Goal: Information Seeking & Learning: Check status

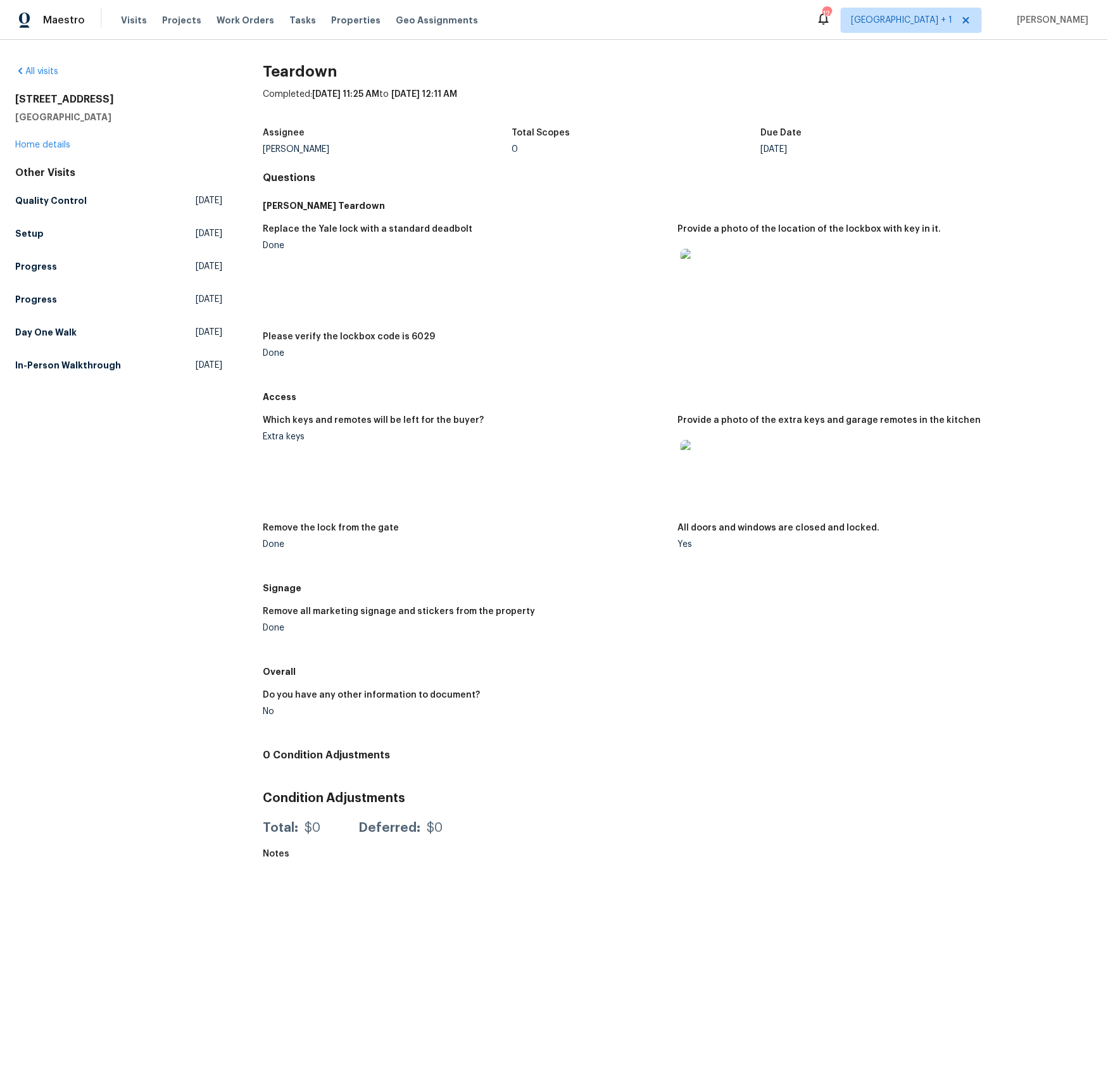
click at [697, 454] on img at bounding box center [700, 460] width 41 height 41
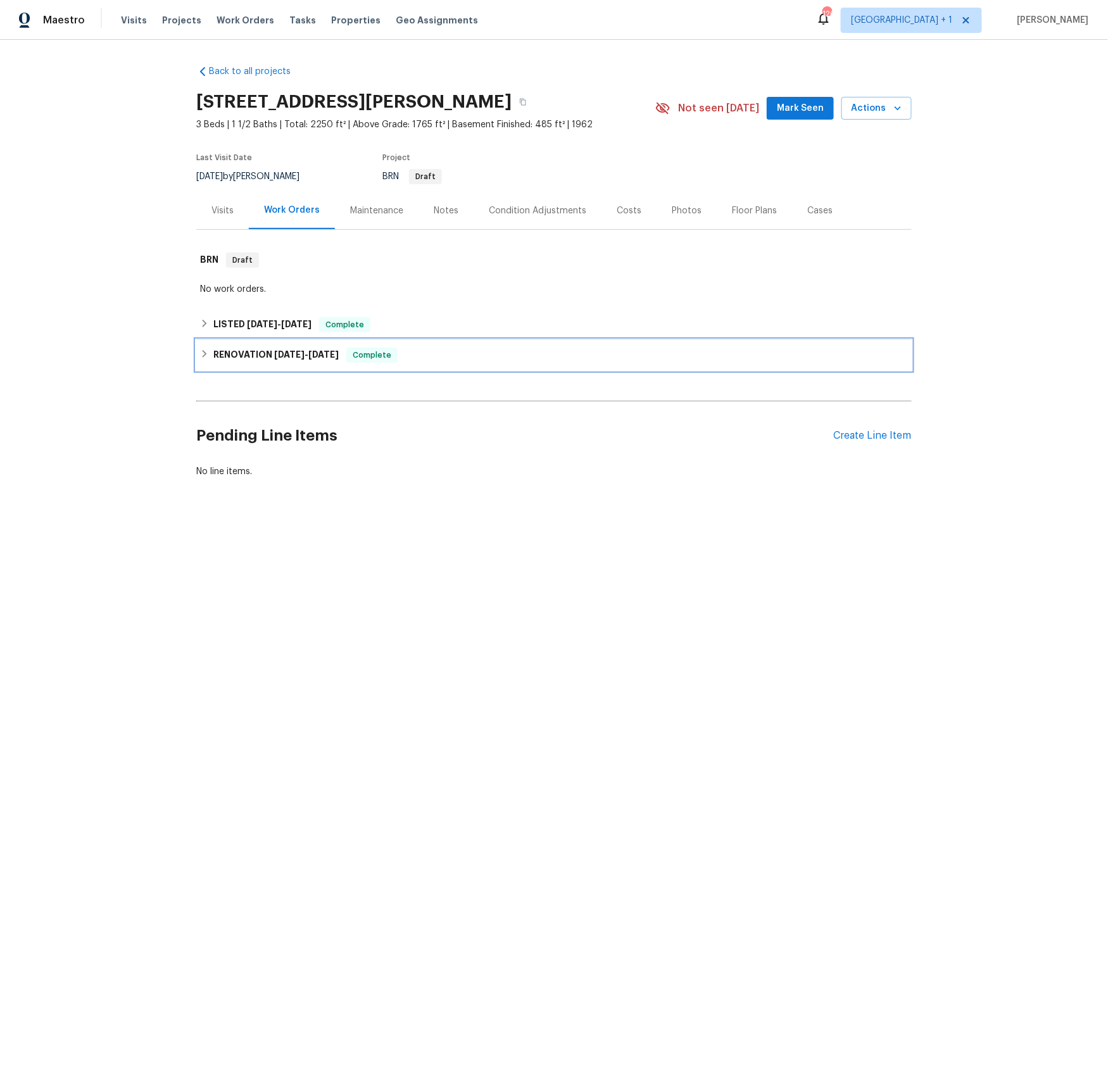
click at [267, 351] on h6 "RENOVATION 3/20/25 - 5/1/25" at bounding box center [276, 355] width 126 height 15
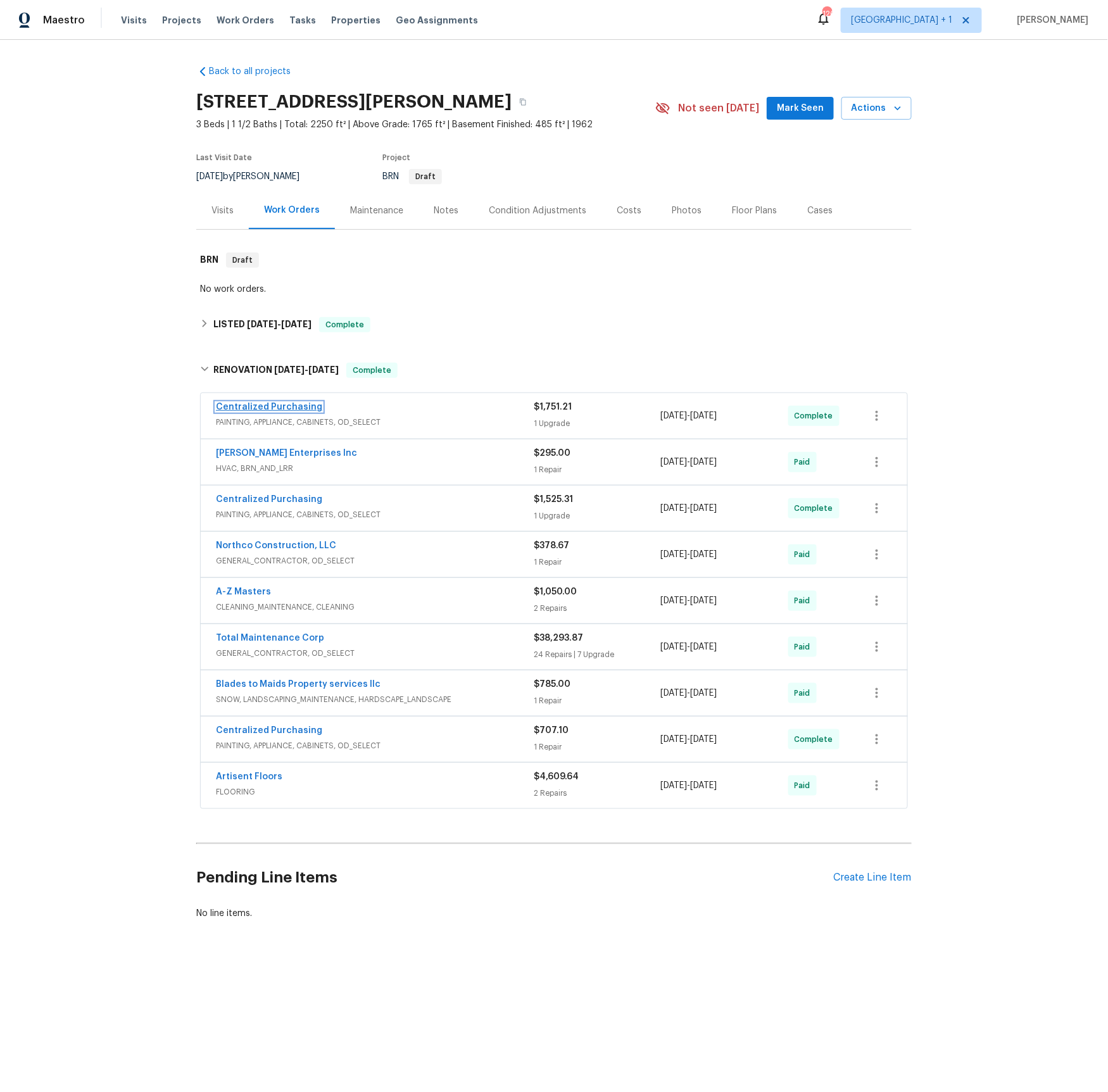
click at [281, 406] on link "Centralized Purchasing" at bounding box center [270, 407] width 107 height 9
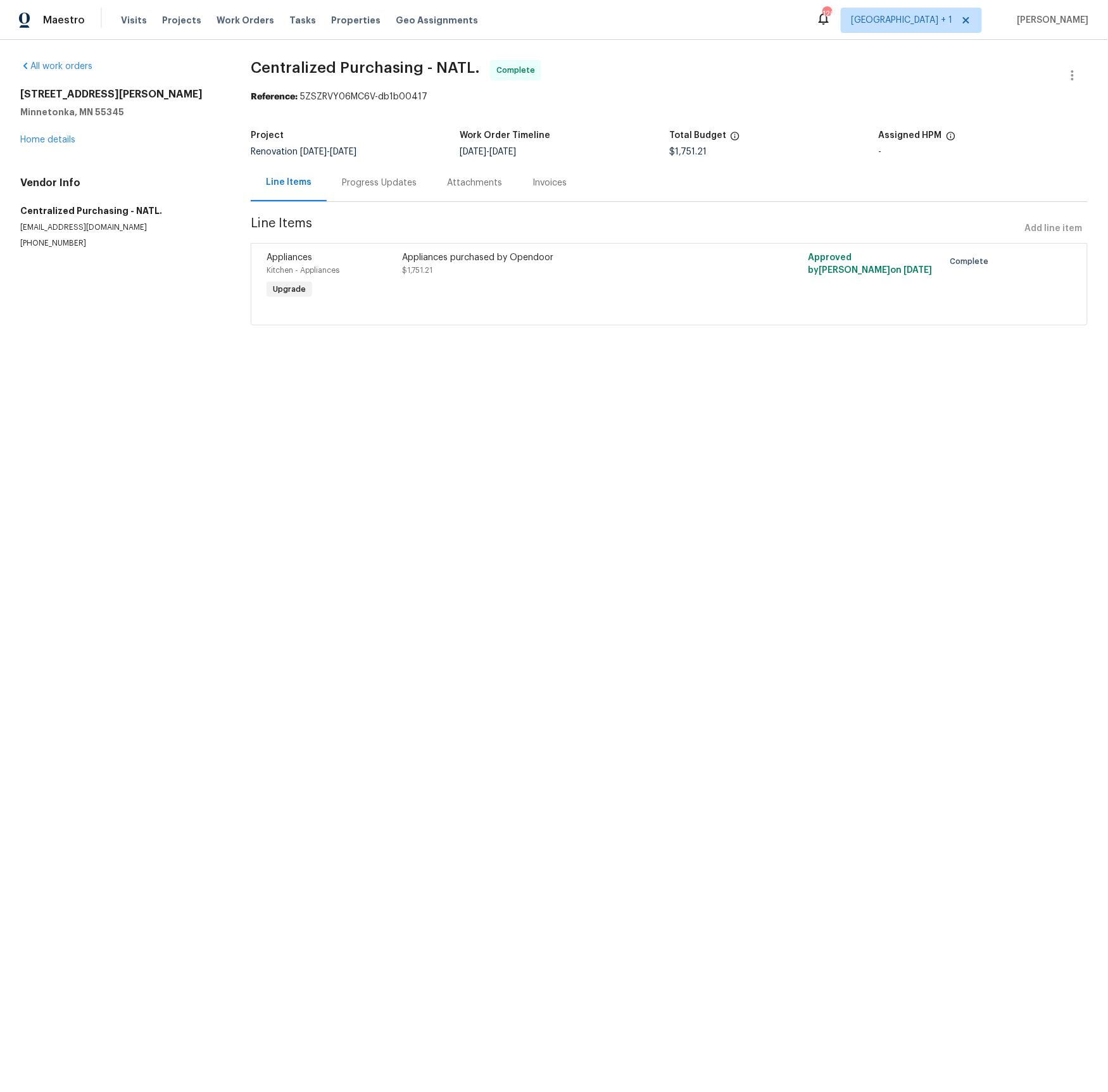
click at [361, 178] on div "Progress Updates" at bounding box center [379, 183] width 75 height 13
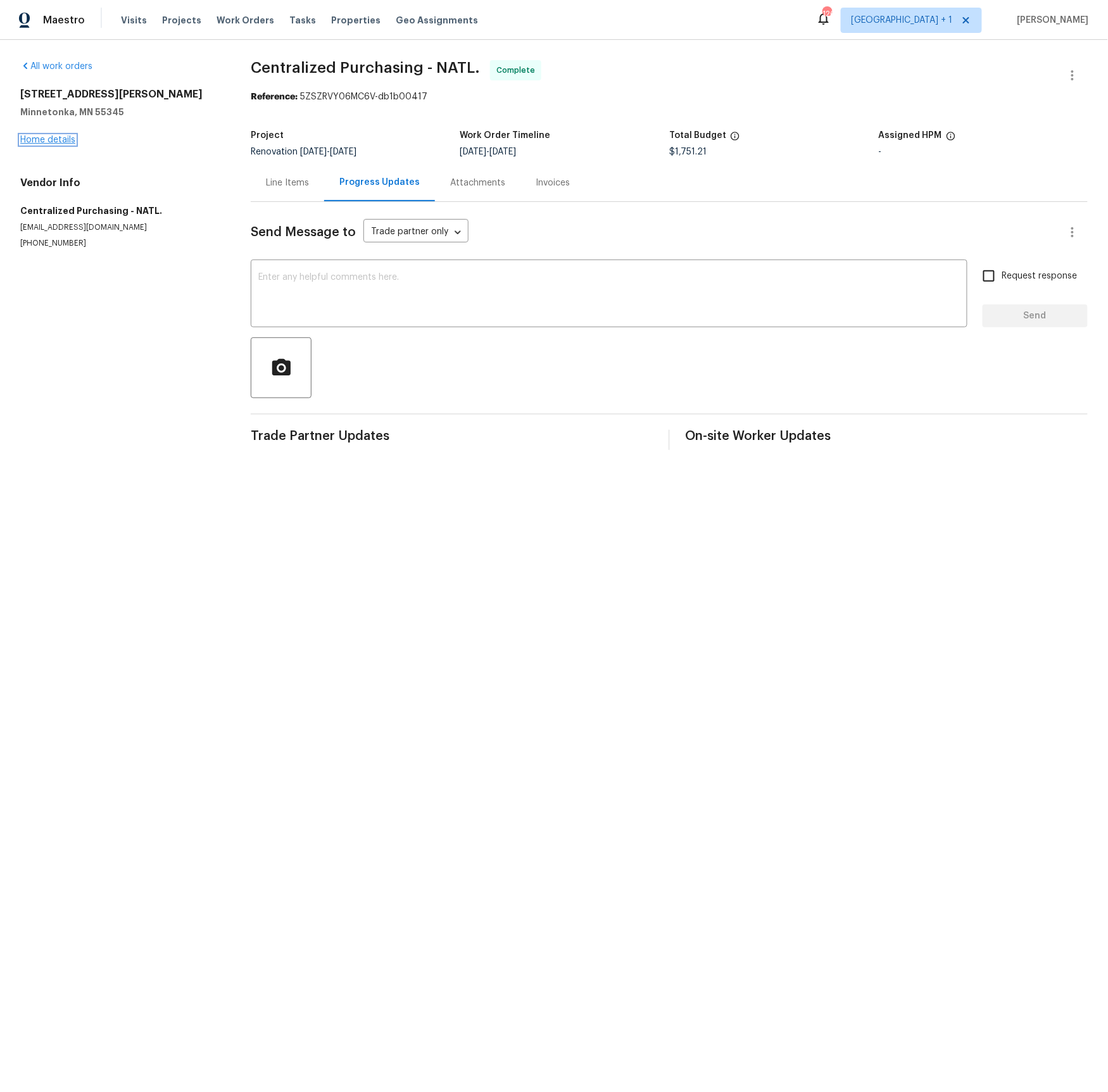
click at [66, 139] on link "Home details" at bounding box center [47, 140] width 55 height 9
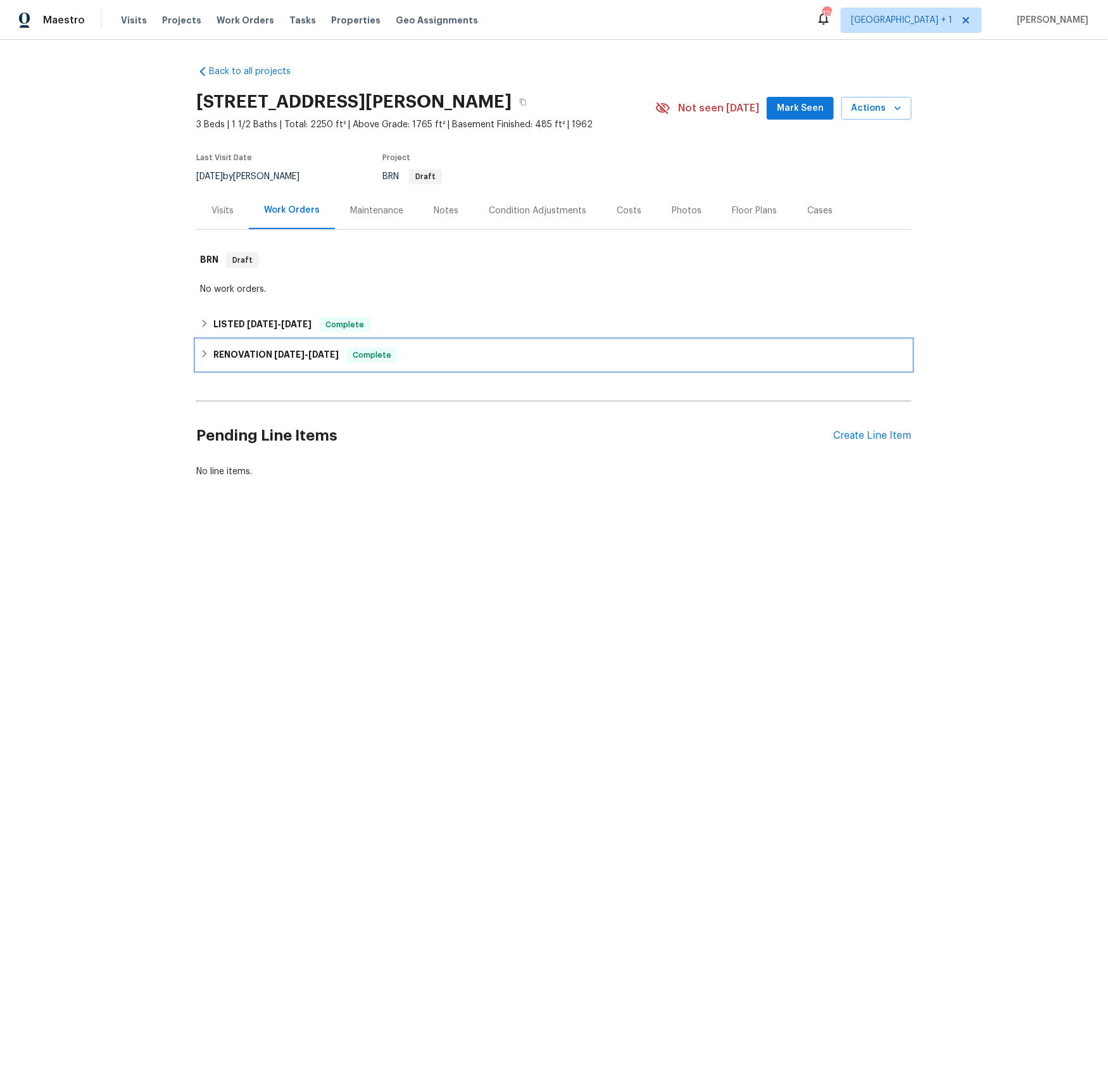
click at [249, 356] on h6 "RENOVATION 3/20/25 - 5/1/25" at bounding box center [276, 355] width 126 height 15
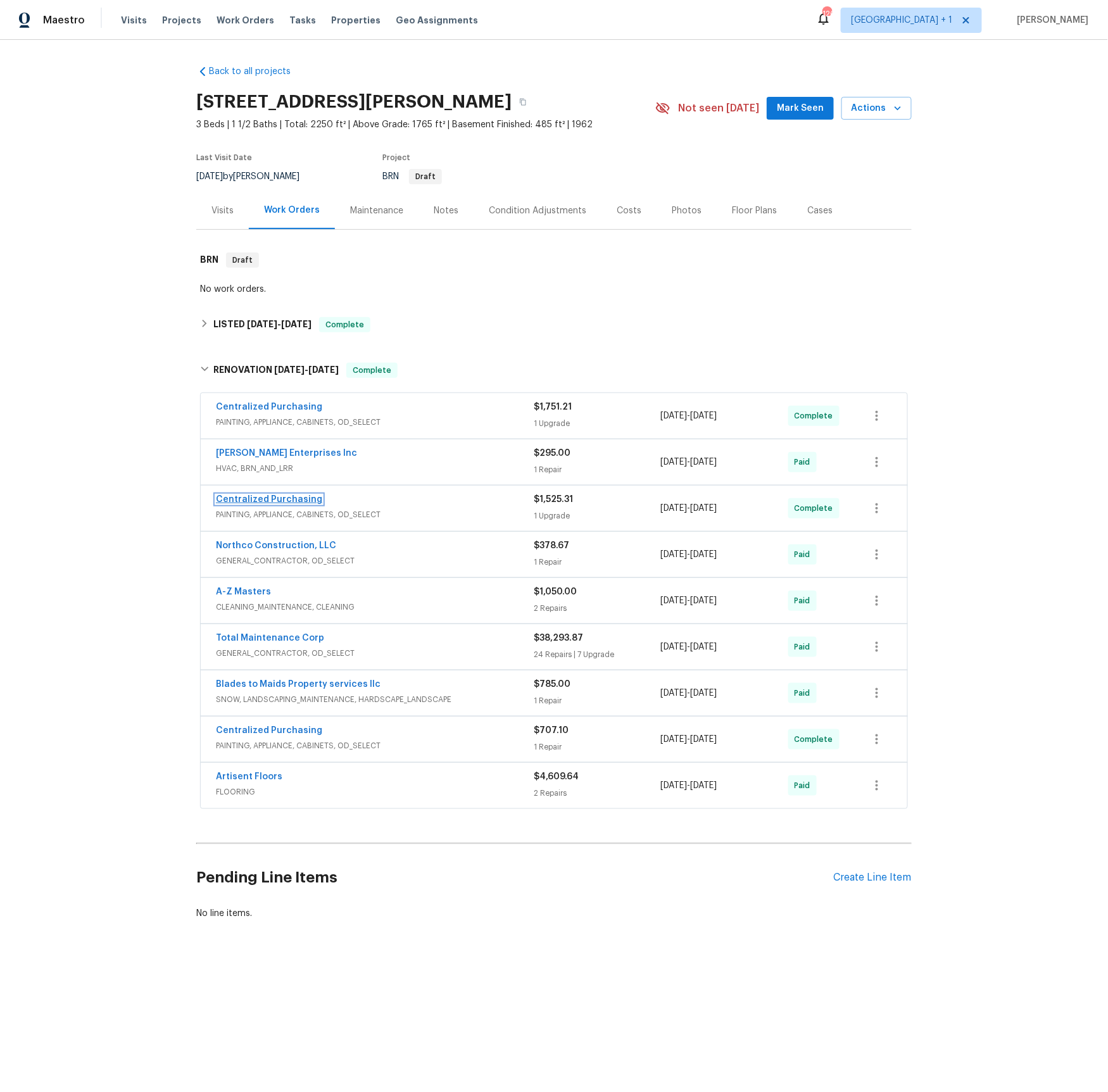
click at [287, 499] on link "Centralized Purchasing" at bounding box center [270, 499] width 107 height 9
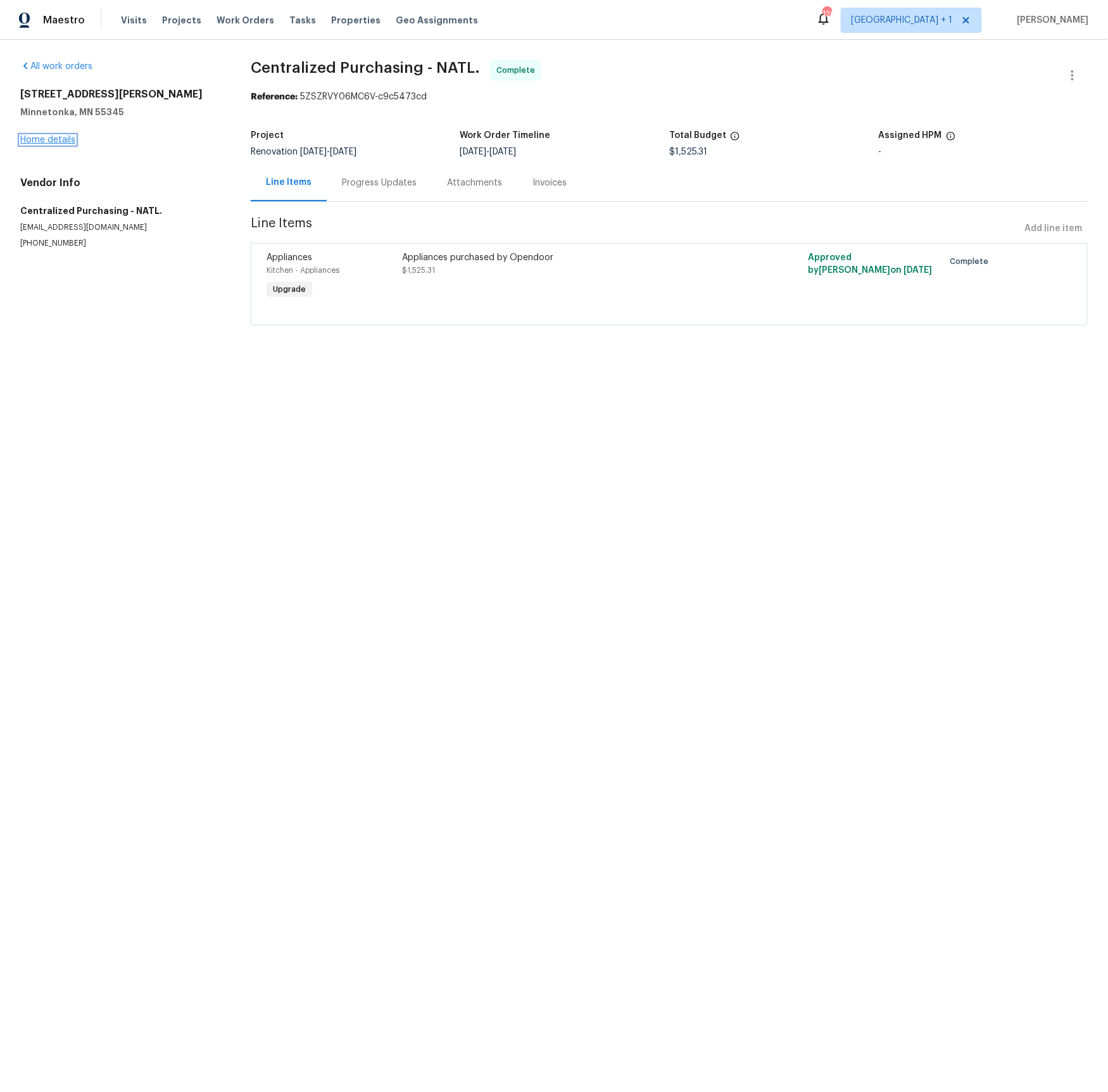
click at [64, 141] on link "Home details" at bounding box center [47, 140] width 55 height 9
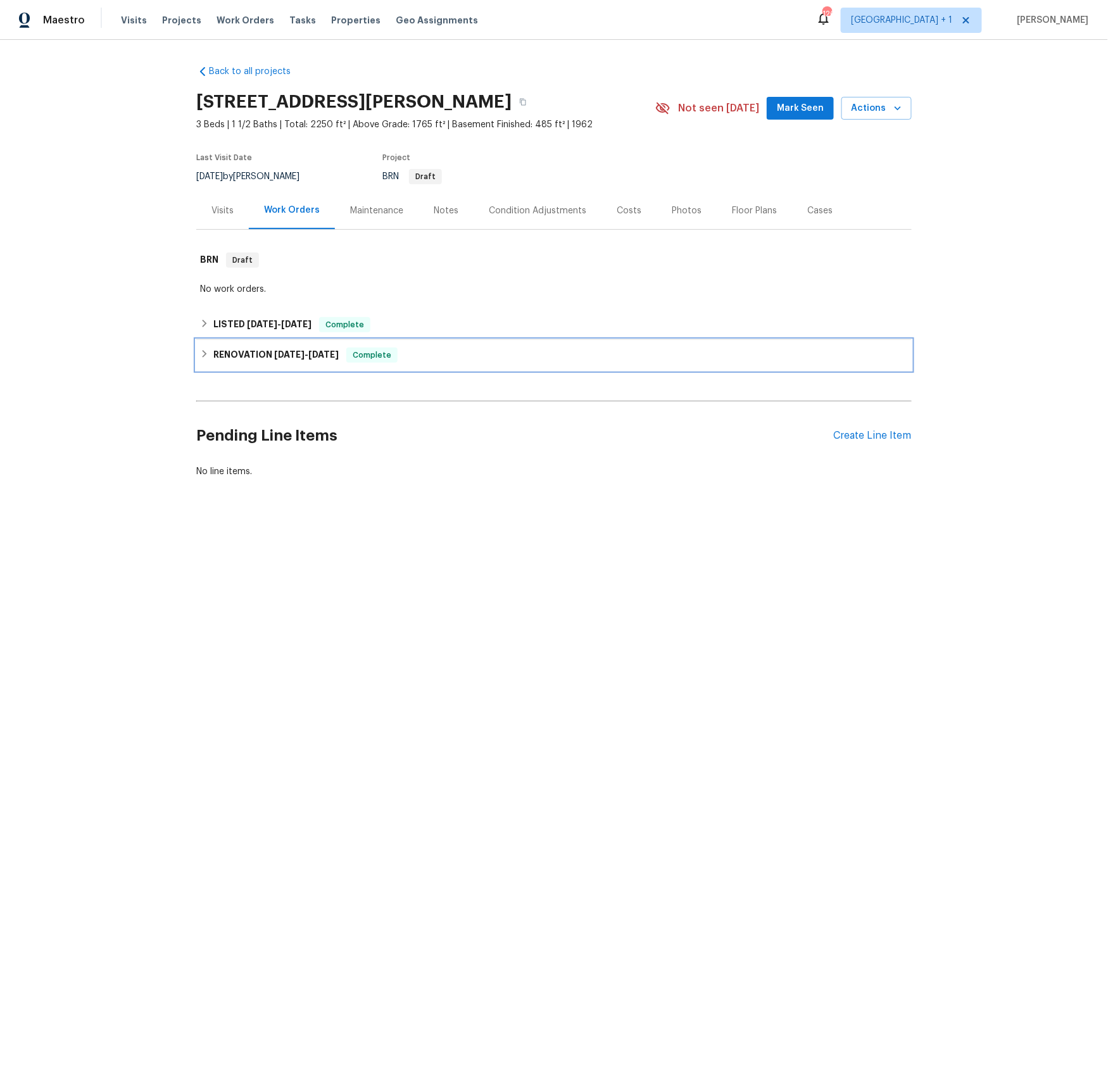
click at [323, 351] on span "5/1/25" at bounding box center [324, 355] width 31 height 9
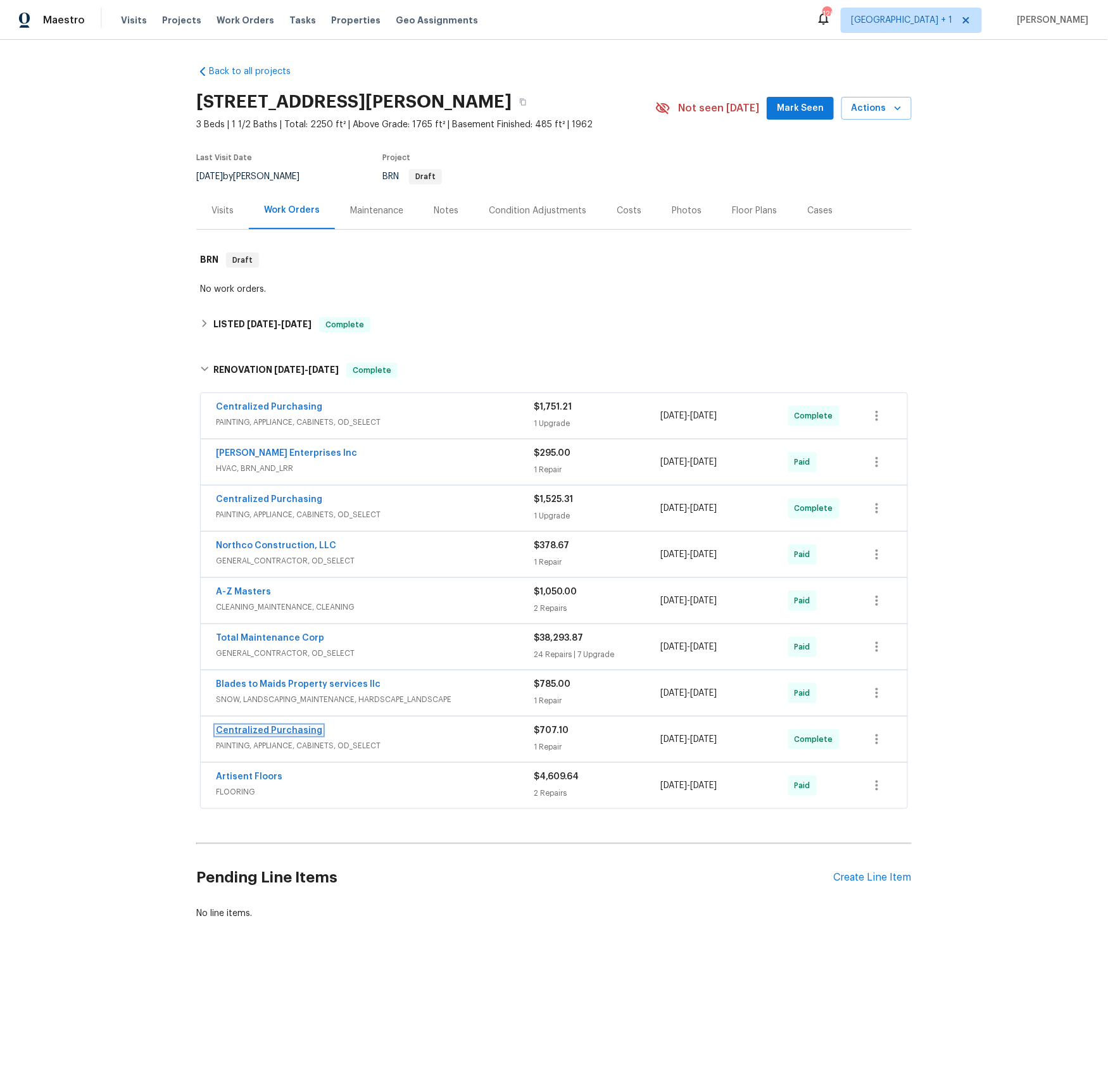
click at [265, 729] on link "Centralized Purchasing" at bounding box center [270, 731] width 107 height 9
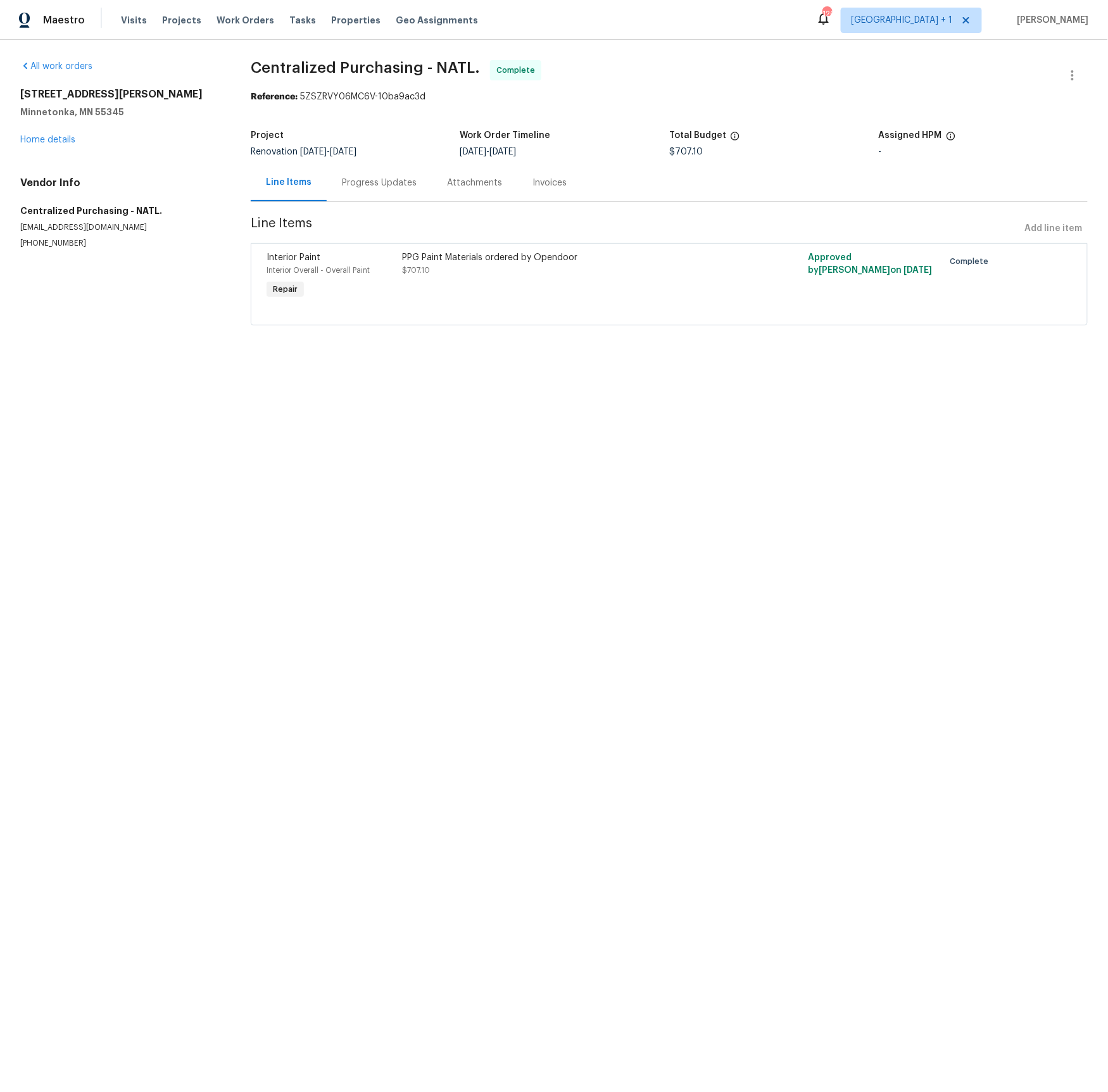
click at [384, 186] on div "Progress Updates" at bounding box center [379, 183] width 75 height 13
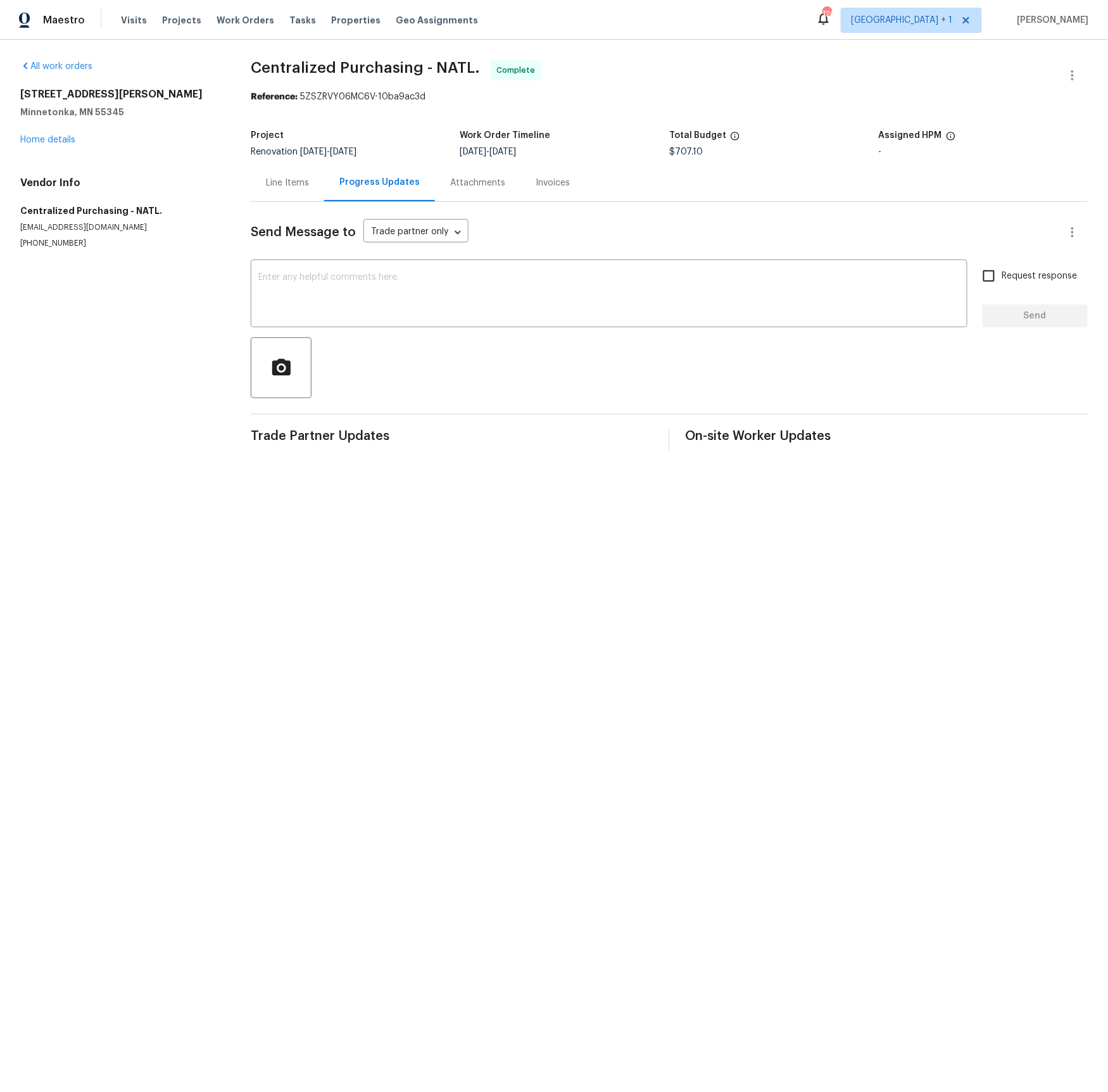
click at [283, 182] on div "Line Items" at bounding box center [288, 183] width 43 height 13
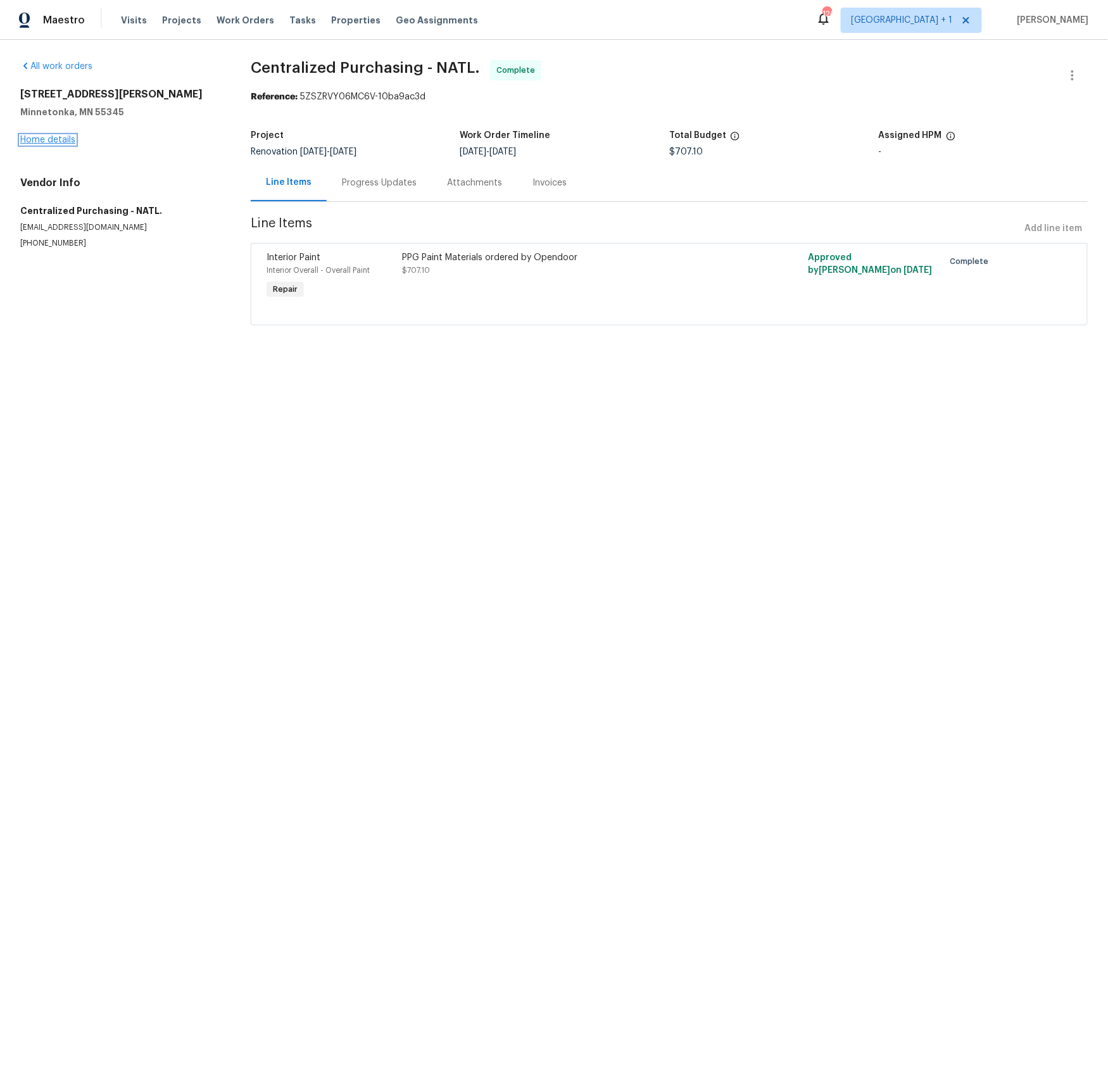
click at [56, 137] on link "Home details" at bounding box center [47, 140] width 55 height 9
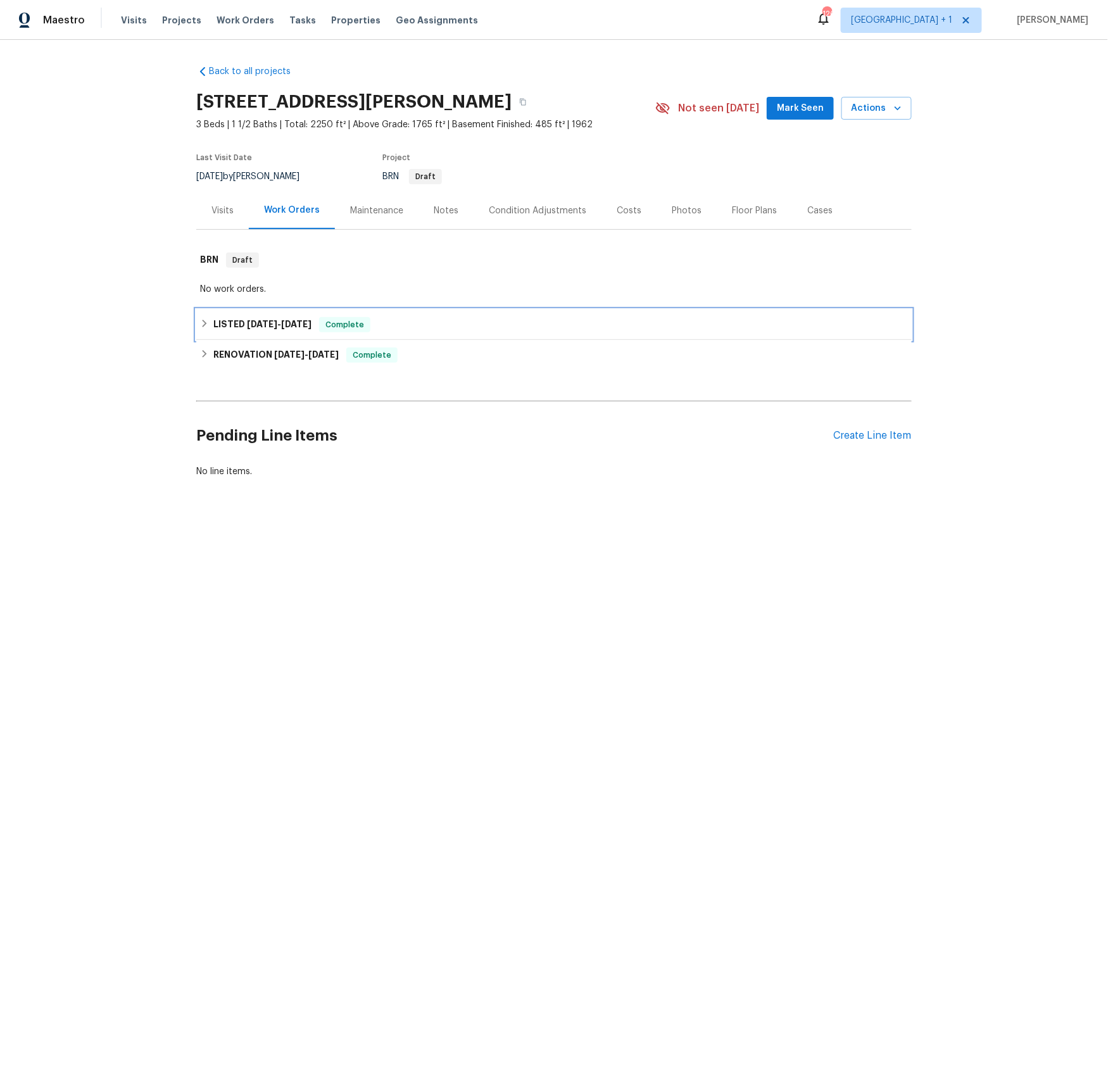
click at [290, 325] on span "5/14/25" at bounding box center [297, 324] width 31 height 9
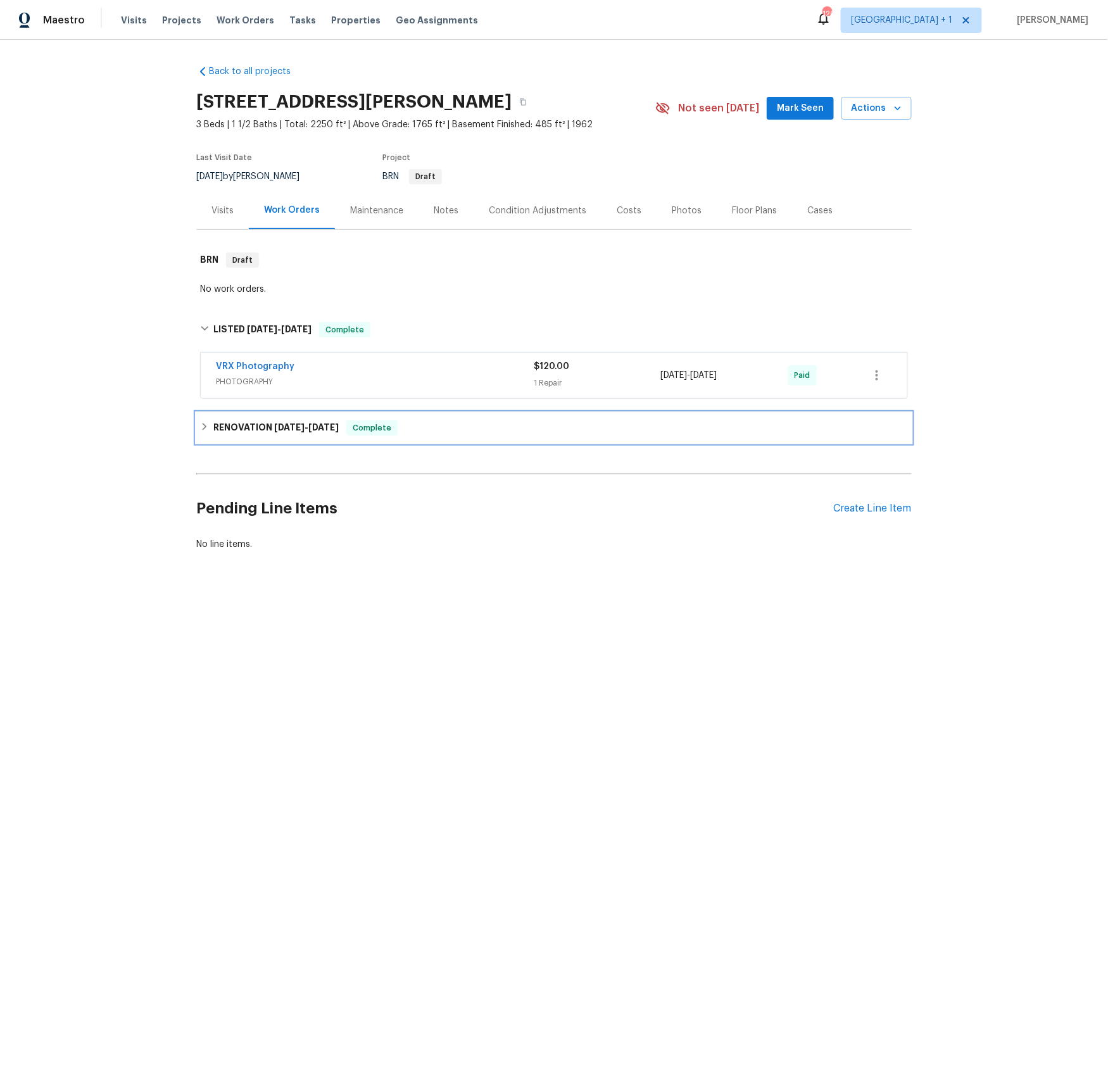
click at [265, 427] on h6 "RENOVATION 3/20/25 - 5/1/25" at bounding box center [276, 428] width 126 height 15
